Goal: Navigation & Orientation: Find specific page/section

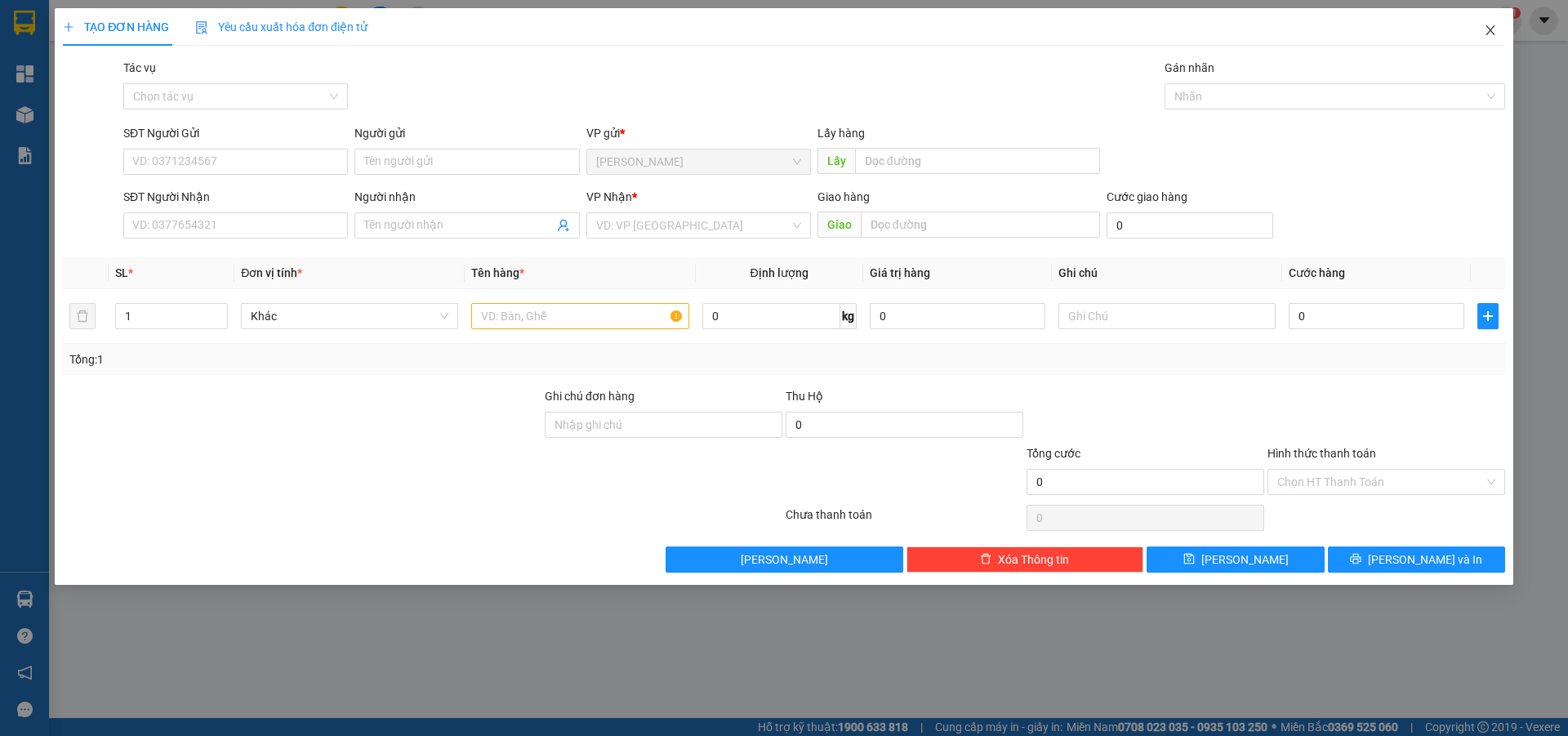
click at [1487, 32] on icon "close" at bounding box center [1491, 30] width 13 height 13
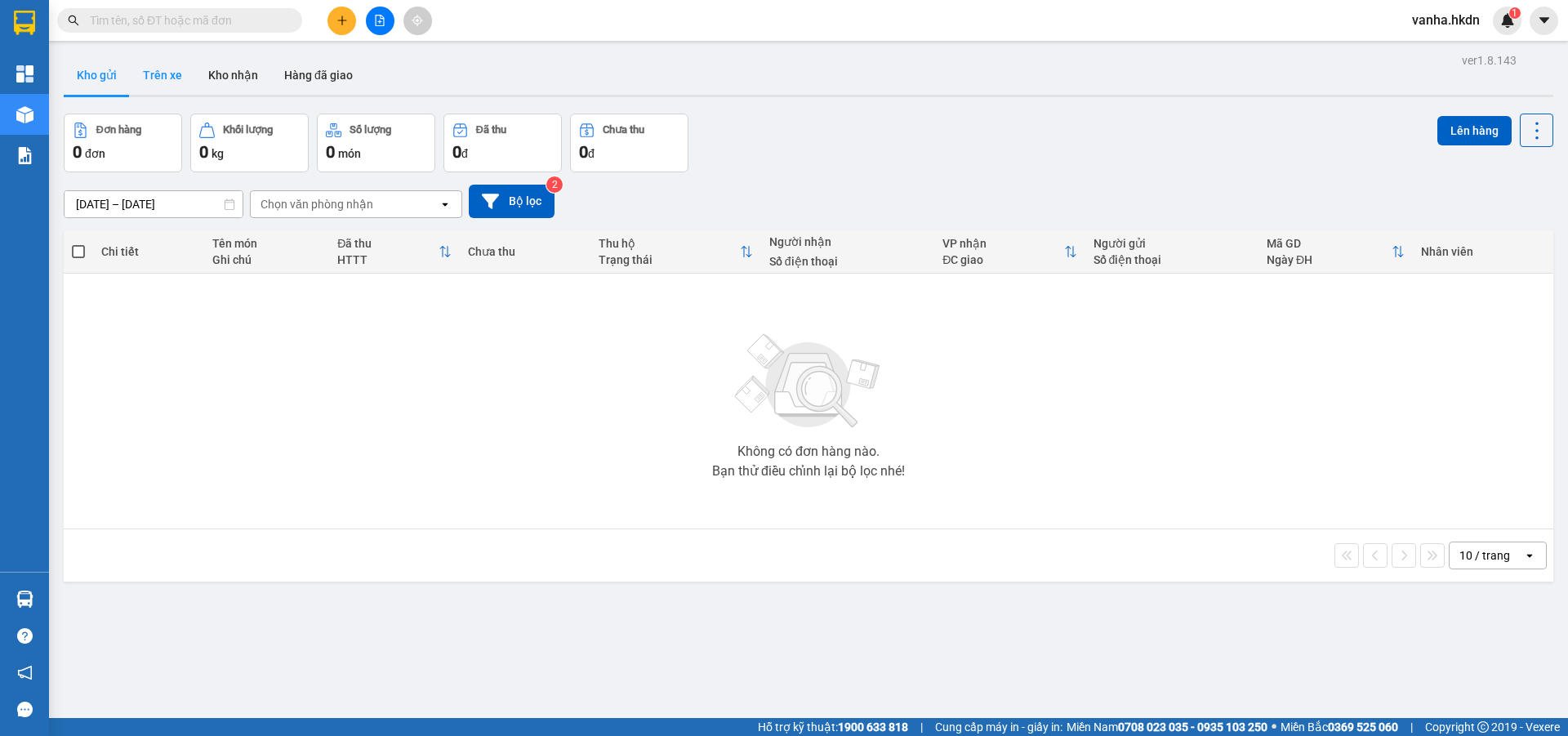
click at [164, 66] on button "Trên xe" at bounding box center [163, 75] width 65 height 40
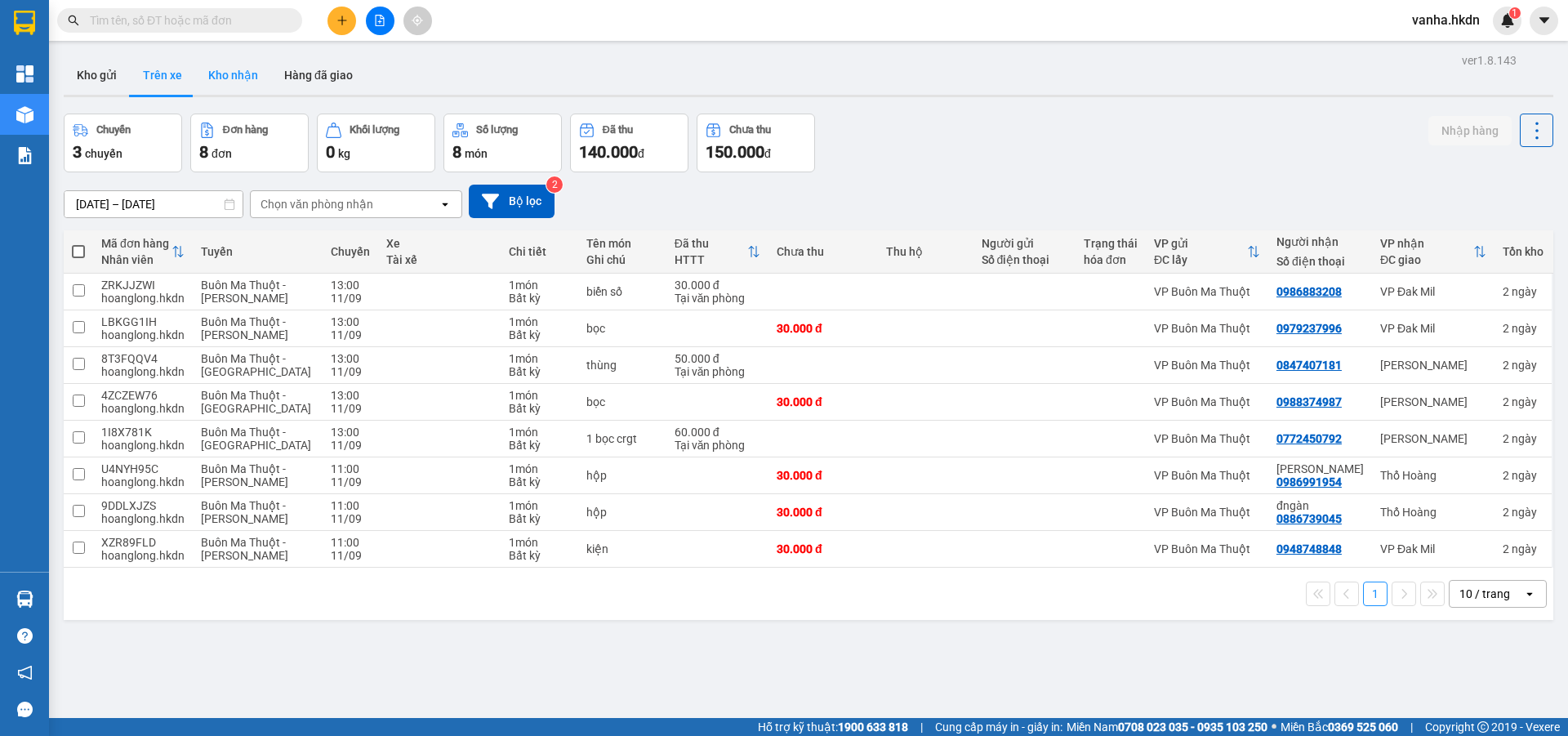
click at [247, 75] on button "Kho nhận" at bounding box center [233, 75] width 76 height 40
